Goal: Find specific page/section: Find specific page/section

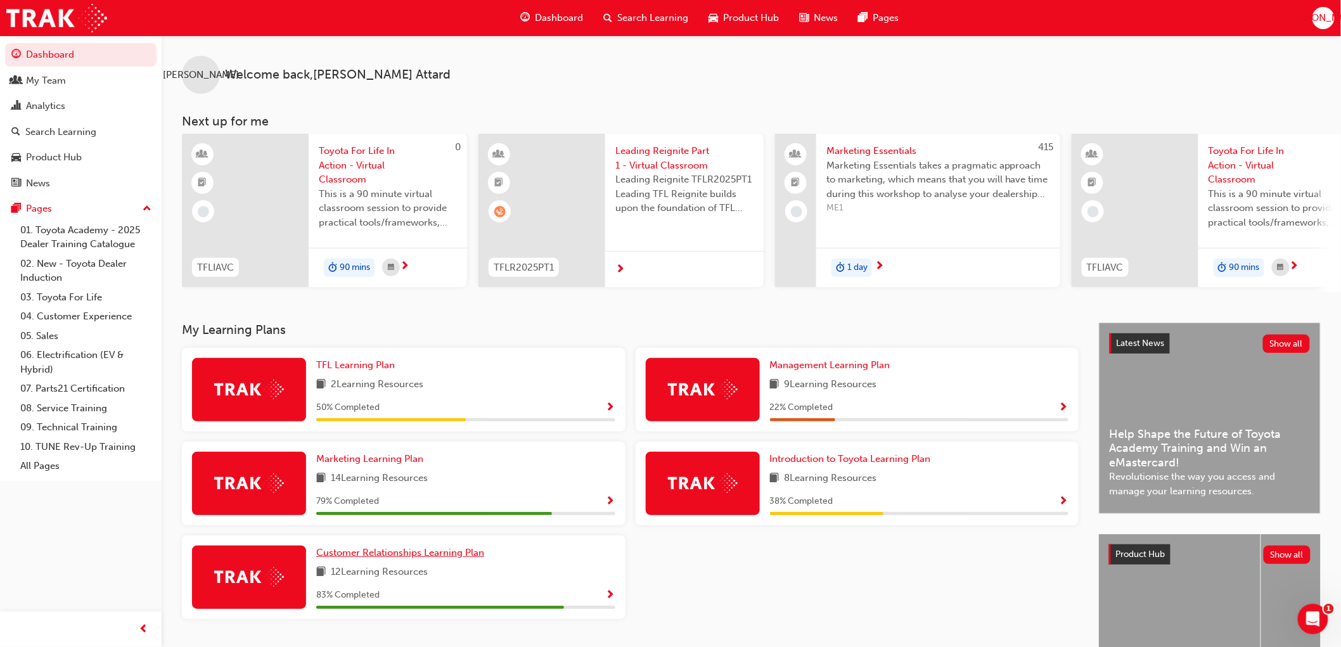
click at [382, 554] on span "Customer Relationships Learning Plan" at bounding box center [400, 552] width 168 height 11
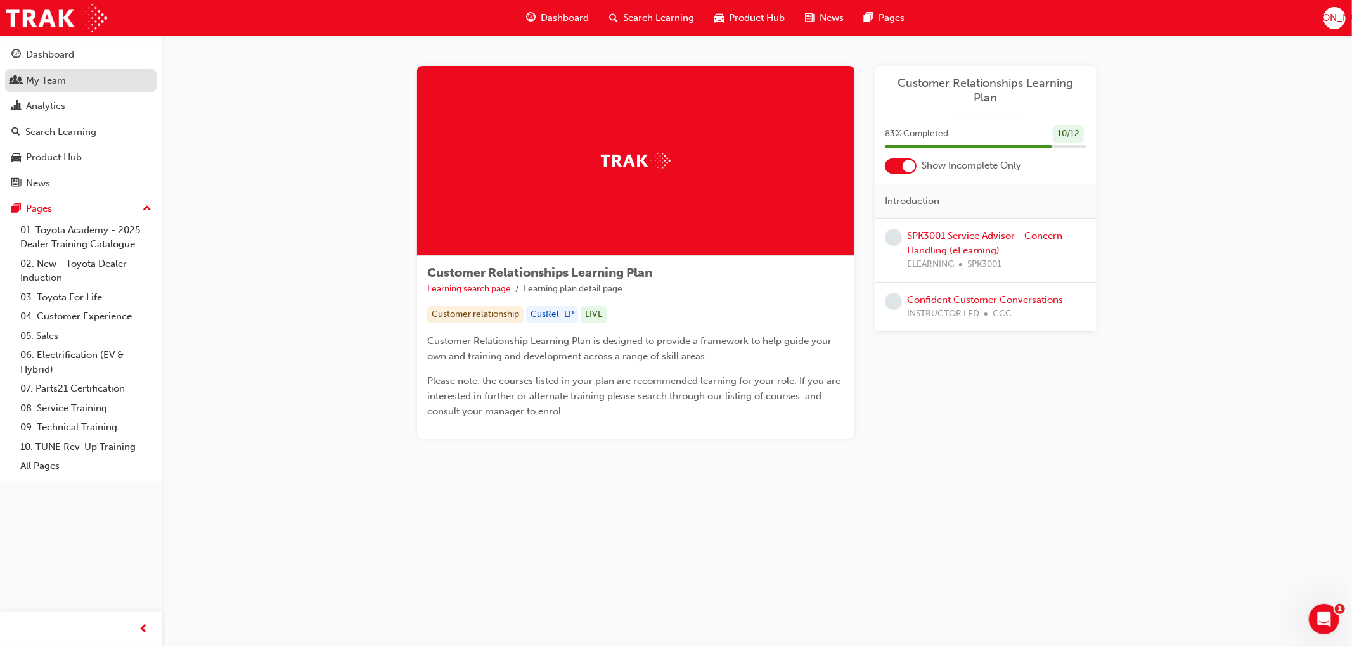
click at [23, 75] on div "My Team" at bounding box center [80, 81] width 139 height 16
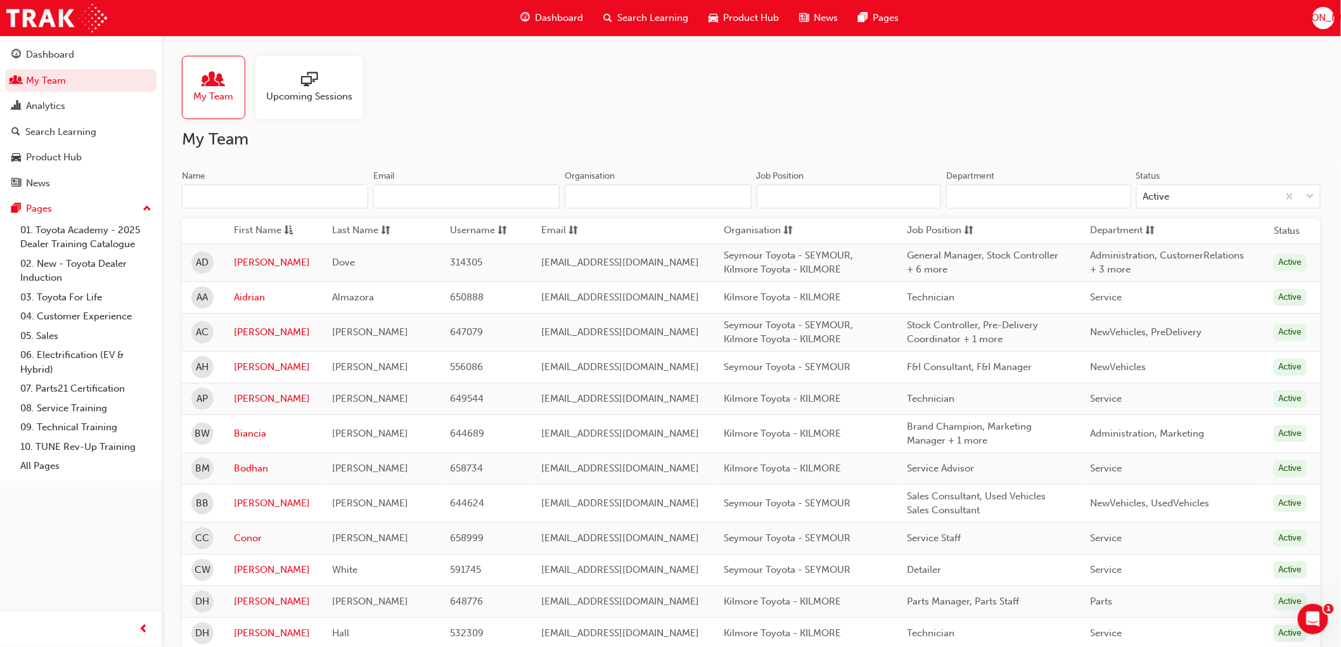
click at [197, 75] on div at bounding box center [214, 81] width 40 height 18
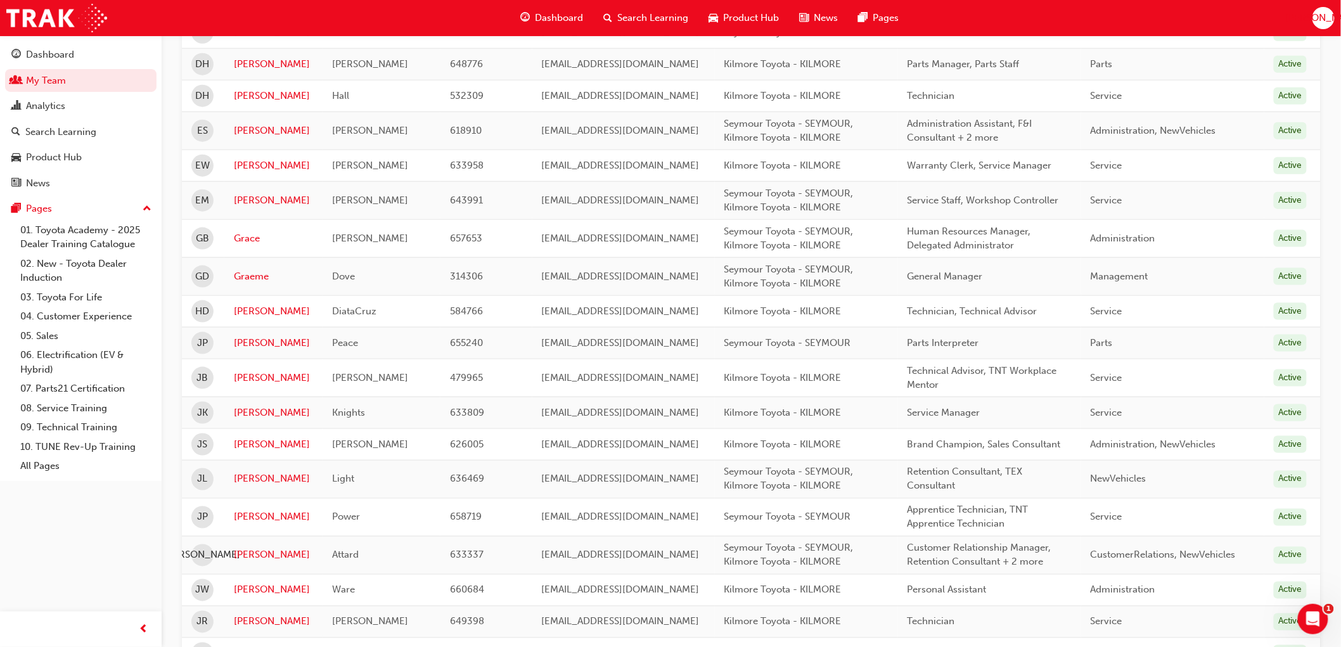
scroll to position [563, 0]
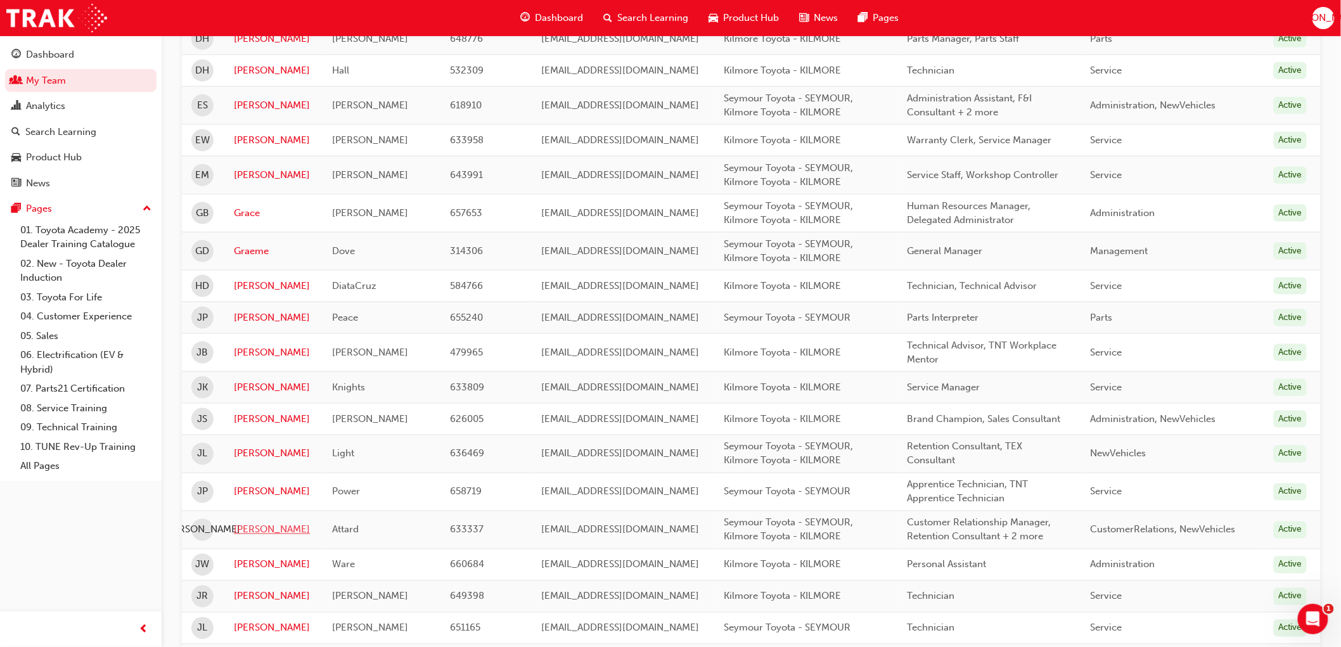
click at [237, 530] on link "[PERSON_NAME]" at bounding box center [273, 530] width 79 height 15
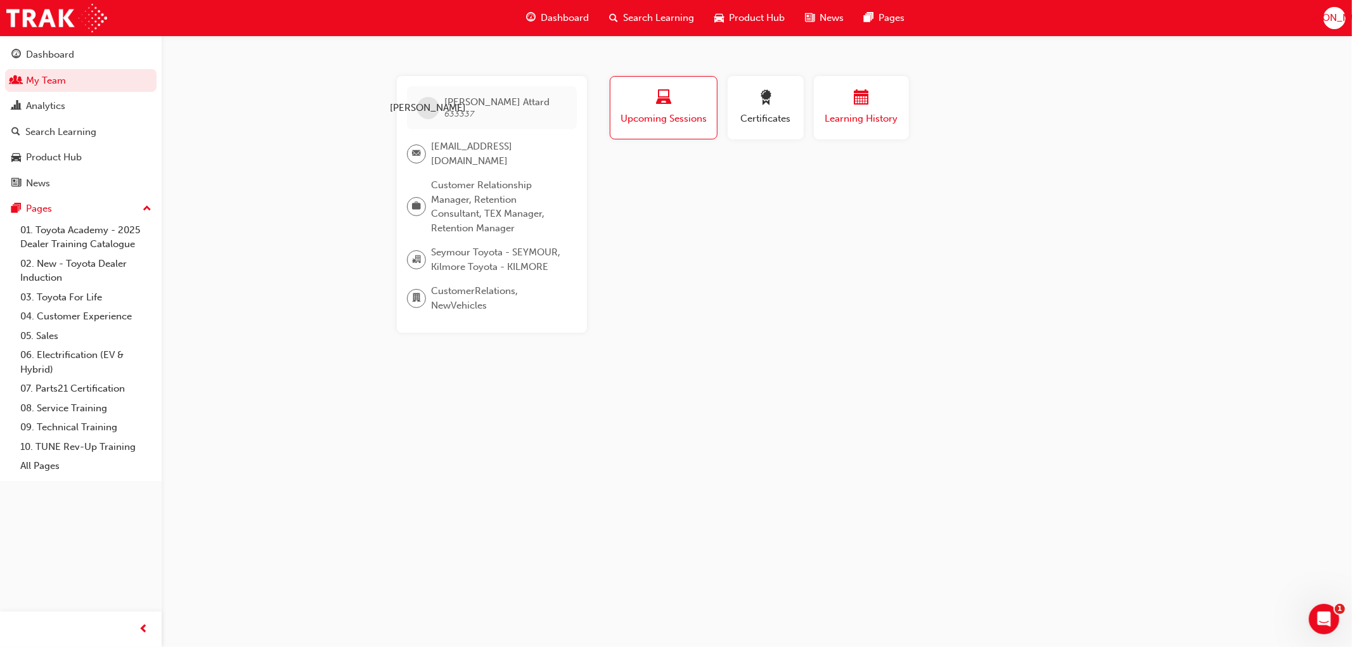
click at [848, 98] on div "button" at bounding box center [861, 100] width 76 height 20
